Goal: Navigation & Orientation: Find specific page/section

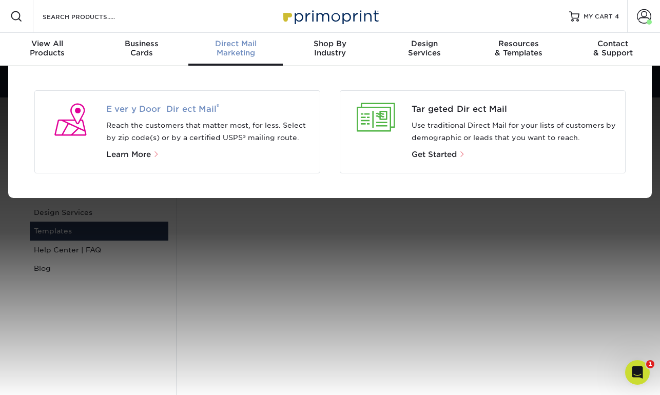
drag, startPoint x: 149, startPoint y: 109, endPoint x: 180, endPoint y: 111, distance: 31.4
click at [149, 109] on span "Every Door Direct Mail ®" at bounding box center [209, 109] width 206 height 12
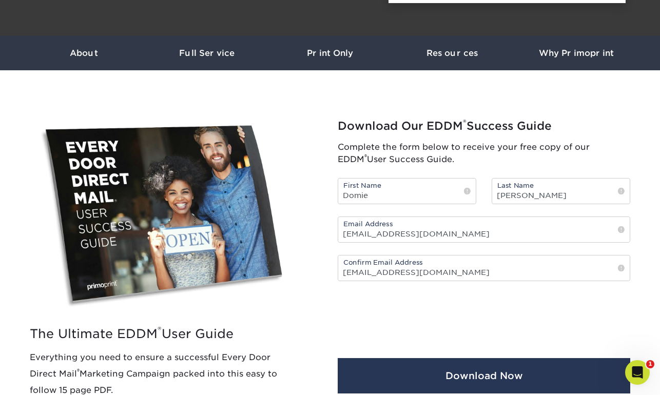
scroll to position [304, 0]
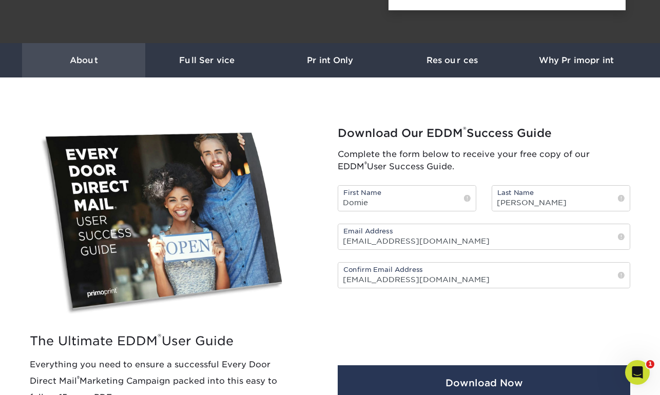
click at [76, 61] on h3 "About" at bounding box center [83, 60] width 123 height 10
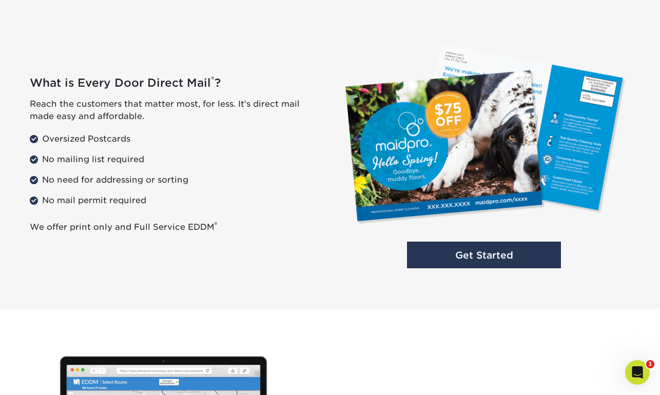
scroll to position [736, 0]
